Goal: Information Seeking & Learning: Learn about a topic

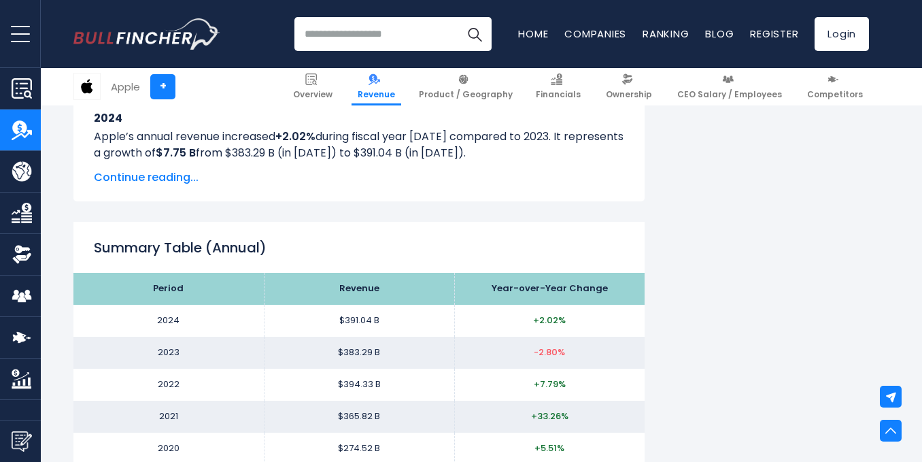
scroll to position [1100, 0]
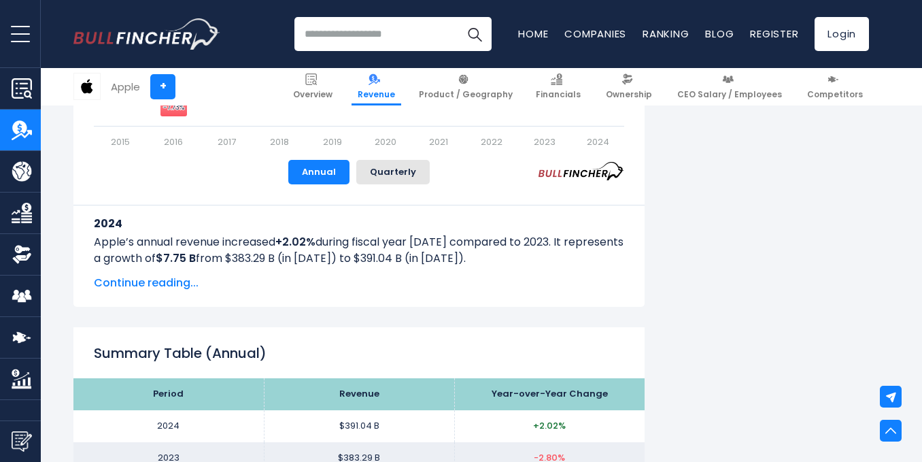
click at [182, 289] on span "Continue reading..." at bounding box center [359, 283] width 530 height 16
